Goal: Transaction & Acquisition: Subscribe to service/newsletter

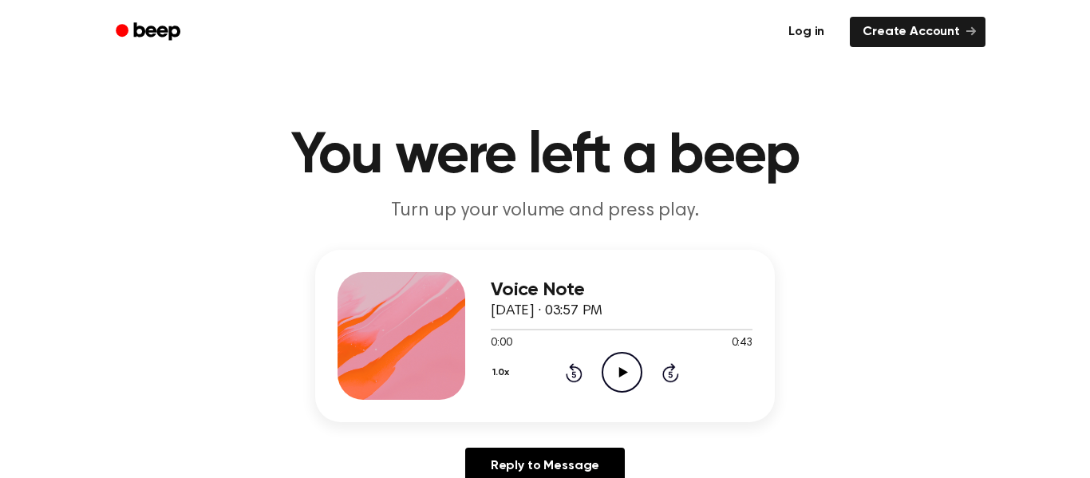
click at [818, 26] on link "Log in" at bounding box center [806, 32] width 68 height 37
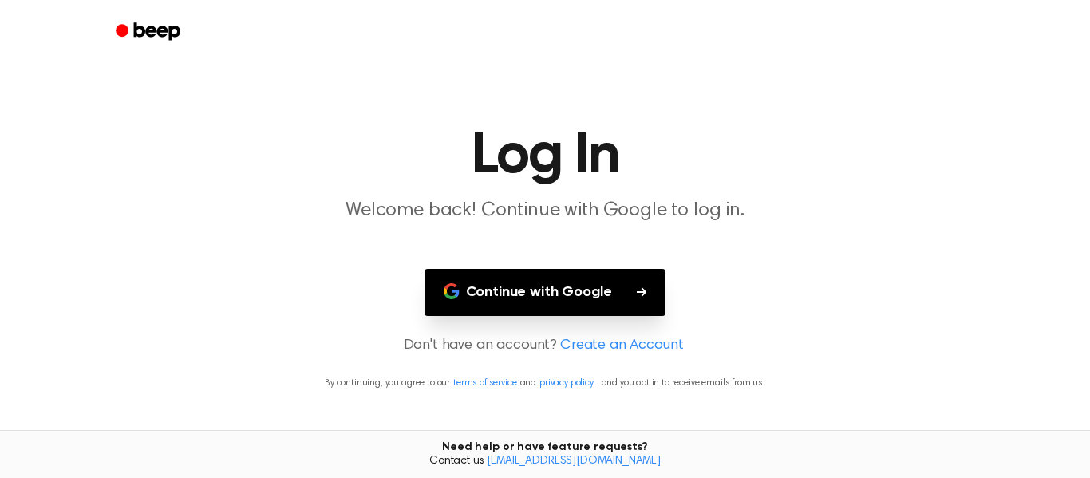
click at [553, 293] on button "Continue with Google" at bounding box center [545, 292] width 242 height 47
